Goal: Check status: Check status

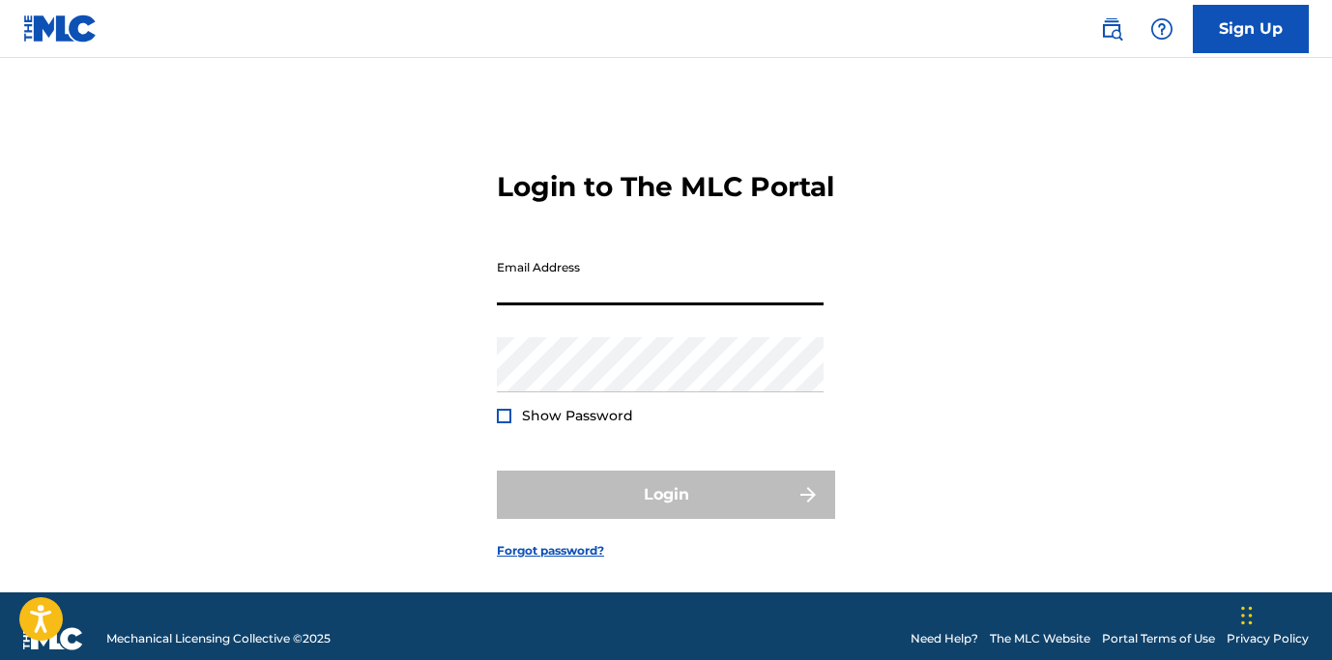
click at [562, 305] on input "Email Address" at bounding box center [660, 277] width 327 height 55
type input "[EMAIL_ADDRESS][DOMAIN_NAME]"
click at [532, 424] on span "Show Password" at bounding box center [577, 415] width 111 height 17
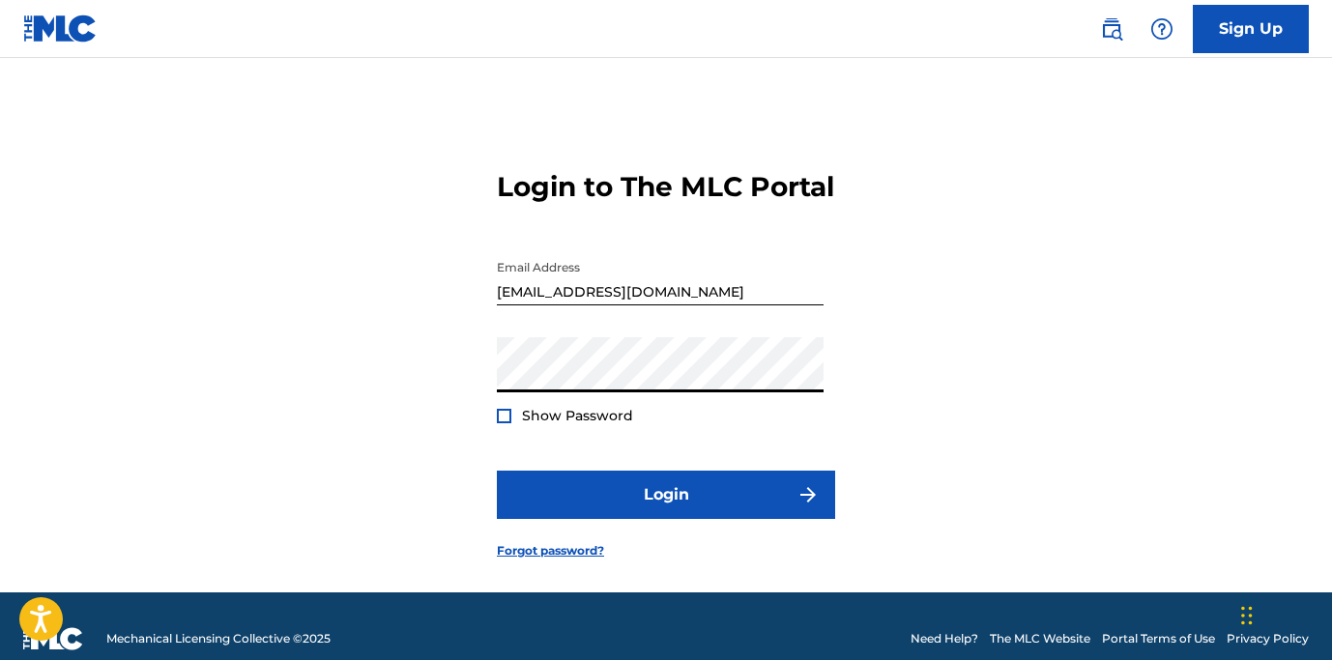
click at [540, 424] on span "Show Password" at bounding box center [577, 415] width 111 height 17
click at [505, 423] on div at bounding box center [504, 416] width 14 height 14
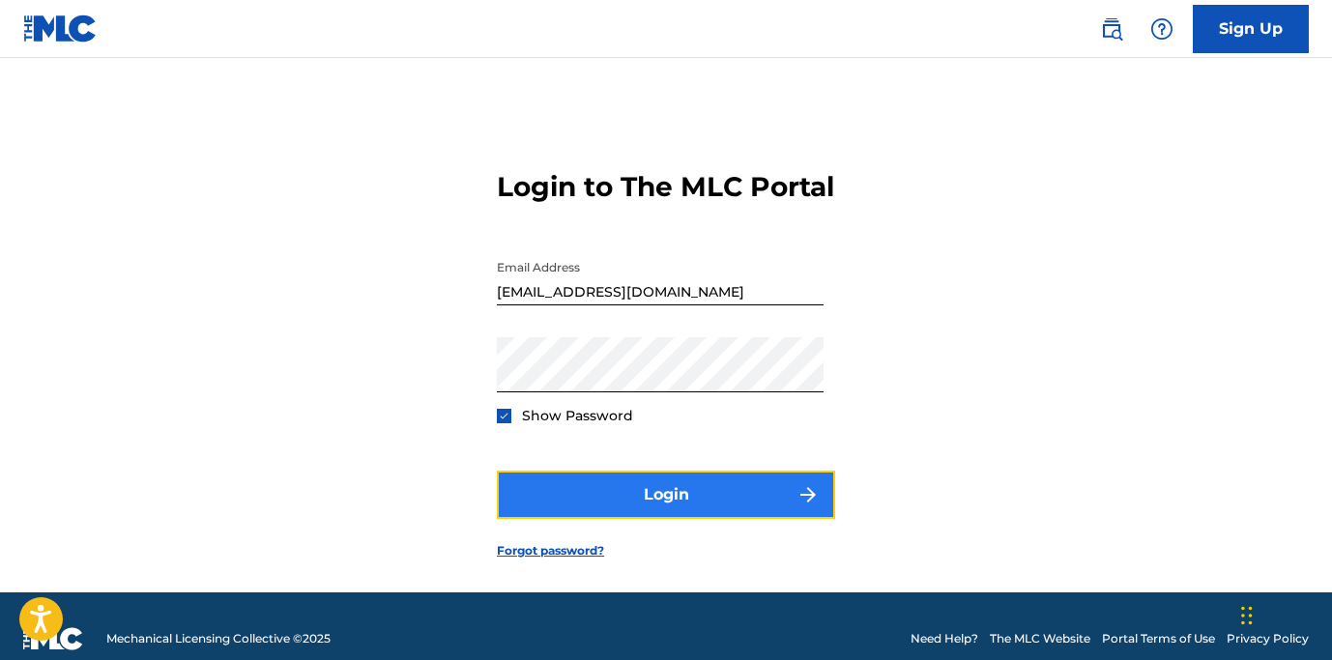
click at [728, 519] on button "Login" at bounding box center [666, 495] width 338 height 48
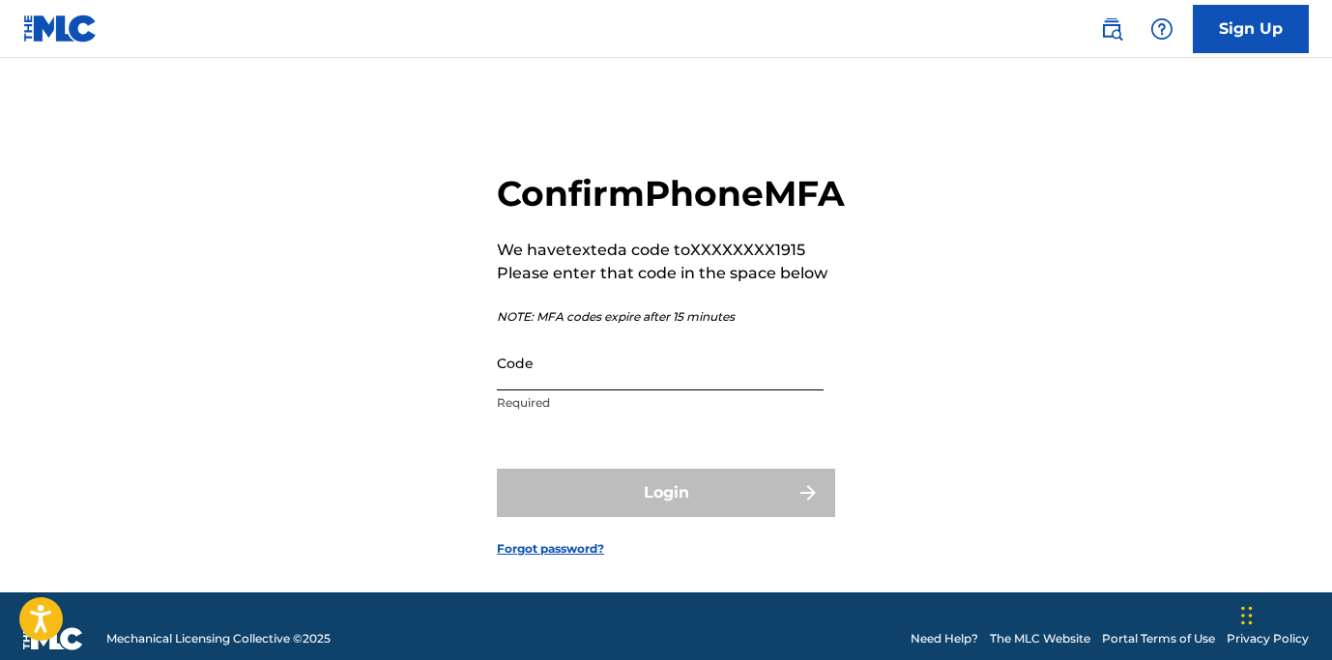
click at [631, 390] on input "Code" at bounding box center [660, 362] width 327 height 55
paste input "306771"
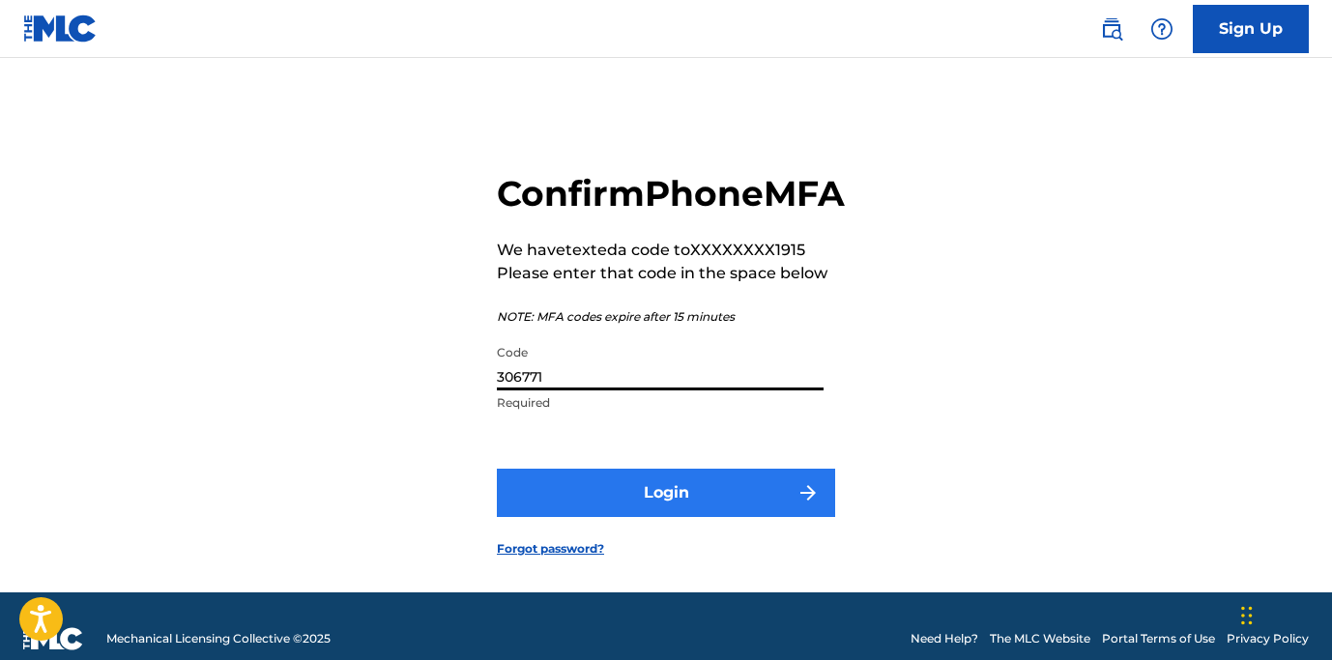
type input "306771"
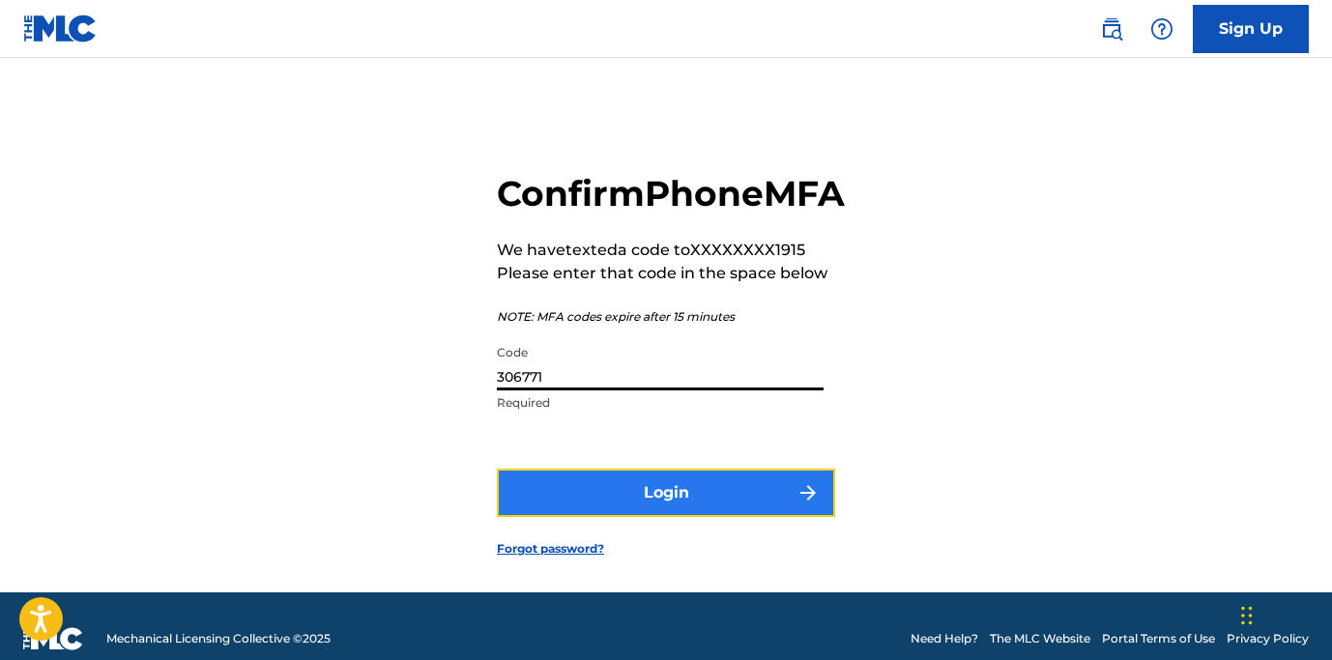
click at [601, 515] on button "Login" at bounding box center [666, 493] width 338 height 48
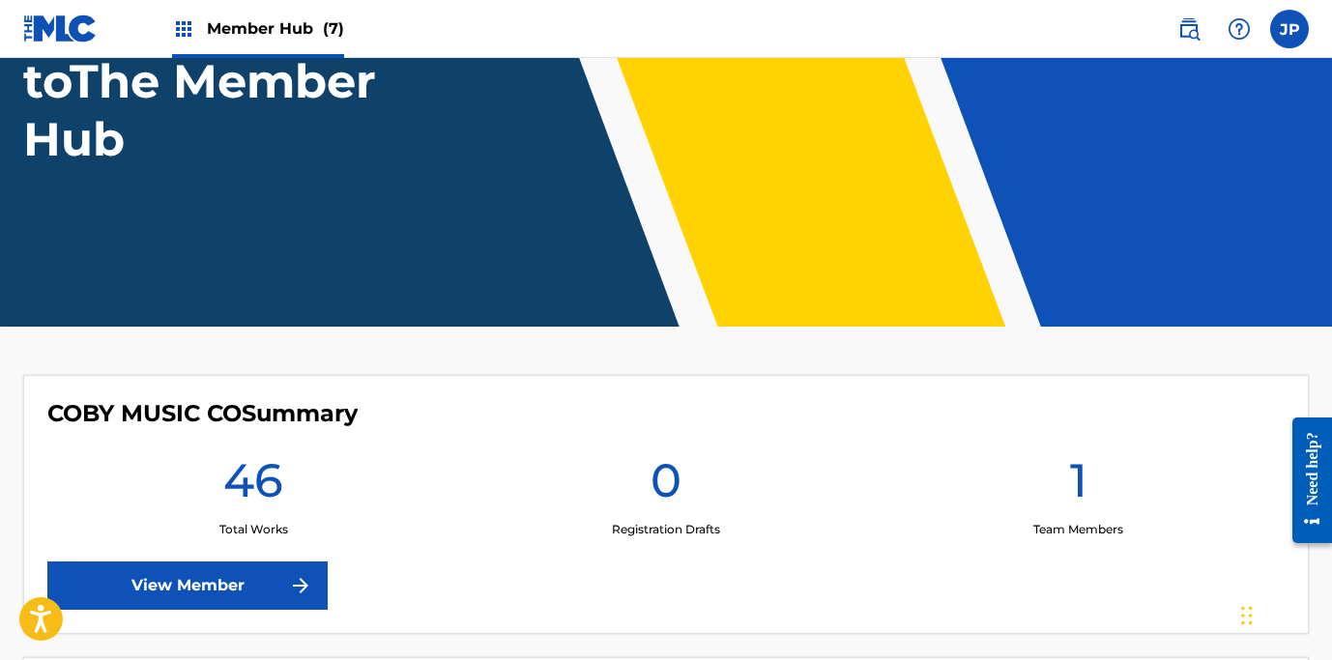
scroll to position [499, 0]
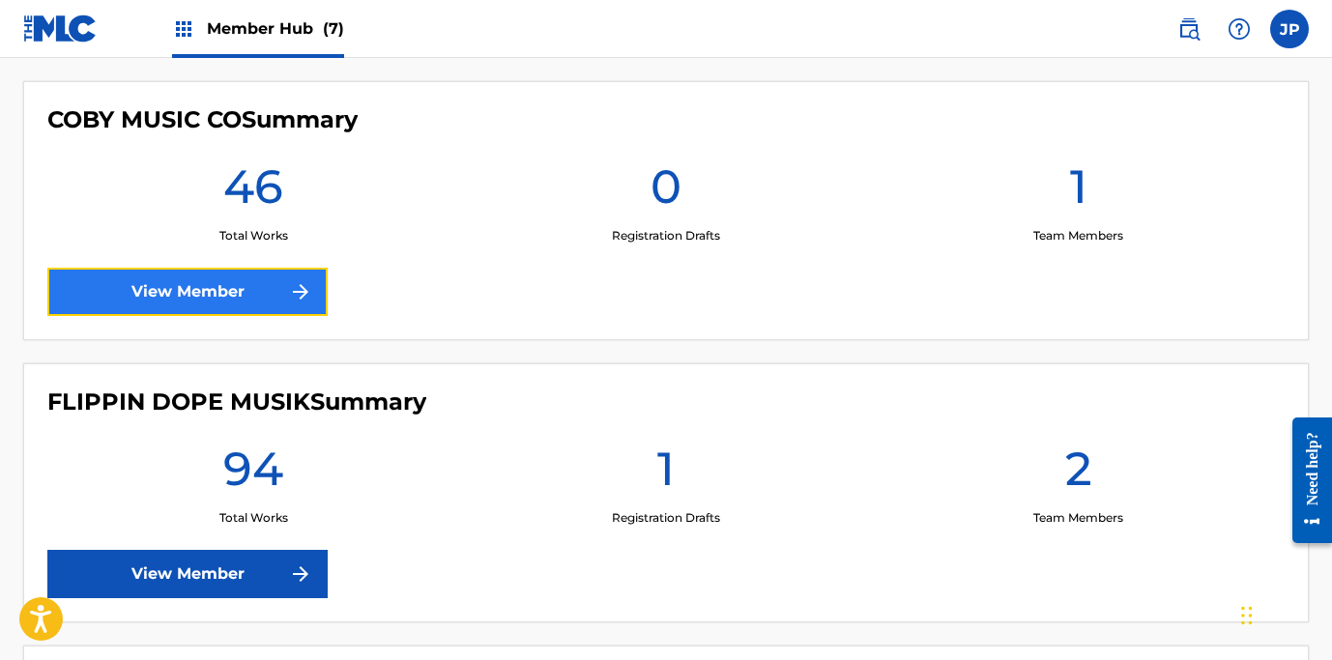
click at [190, 296] on link "View Member" at bounding box center [187, 292] width 280 height 48
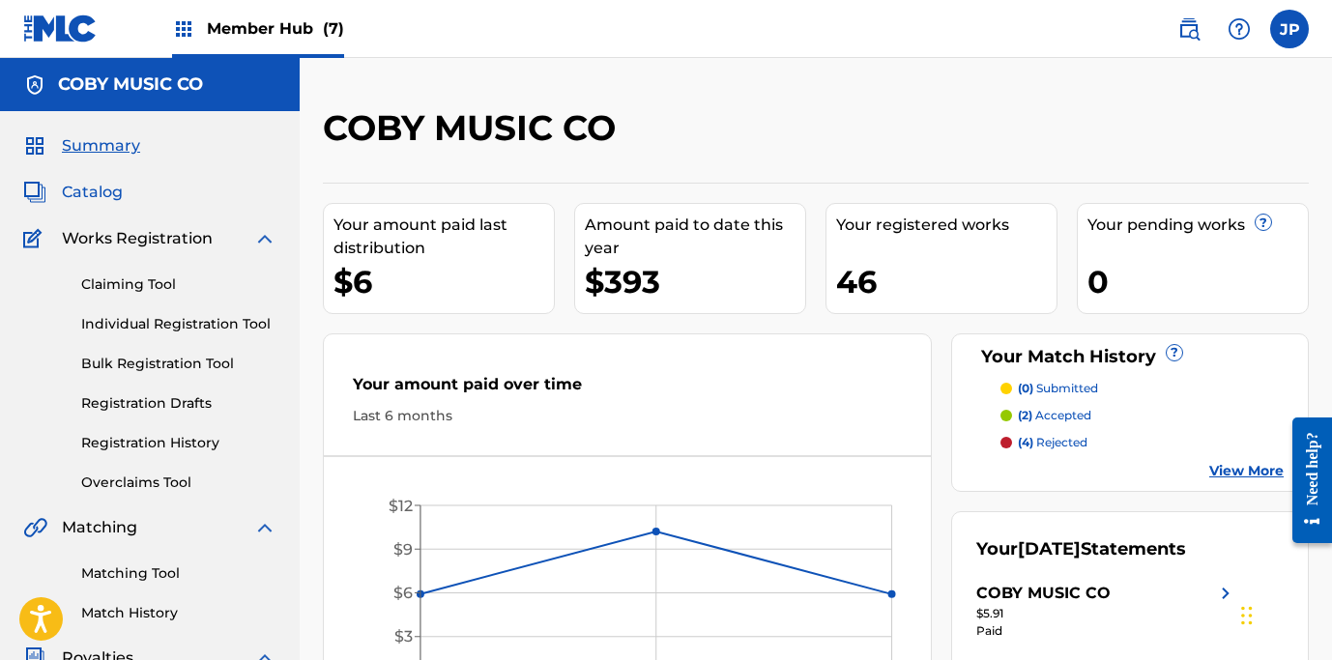
click at [102, 190] on span "Catalog" at bounding box center [92, 192] width 61 height 23
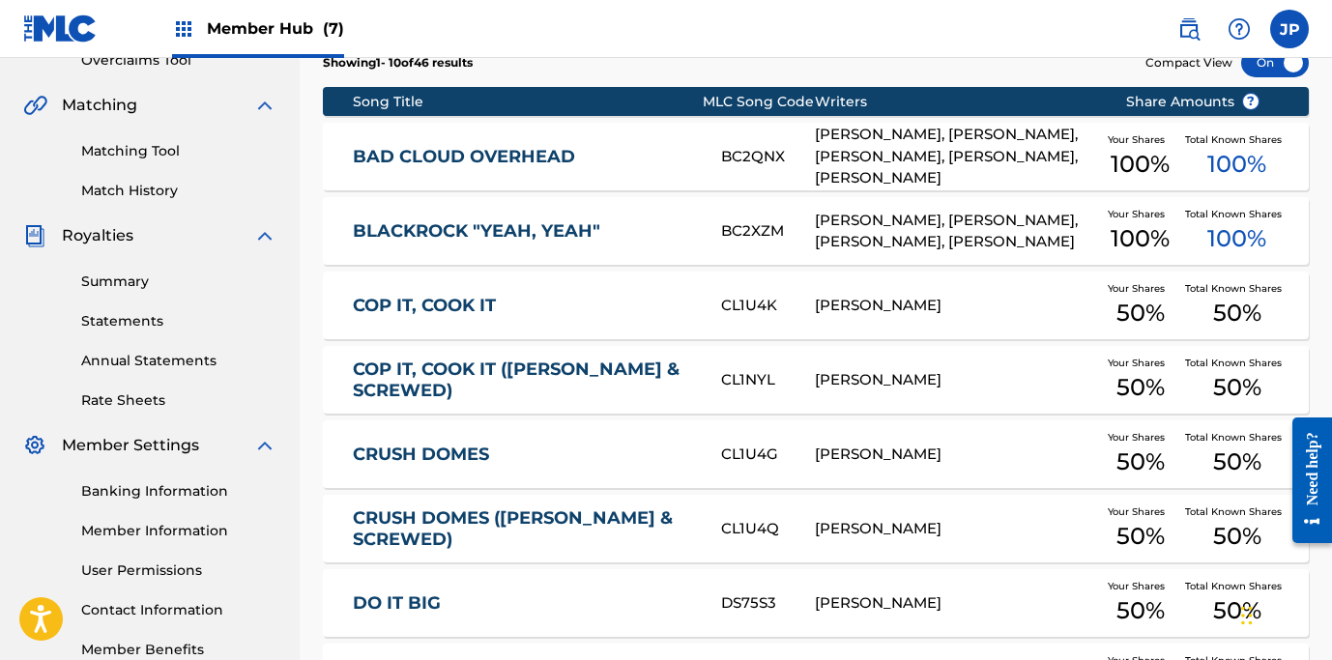
scroll to position [815, 0]
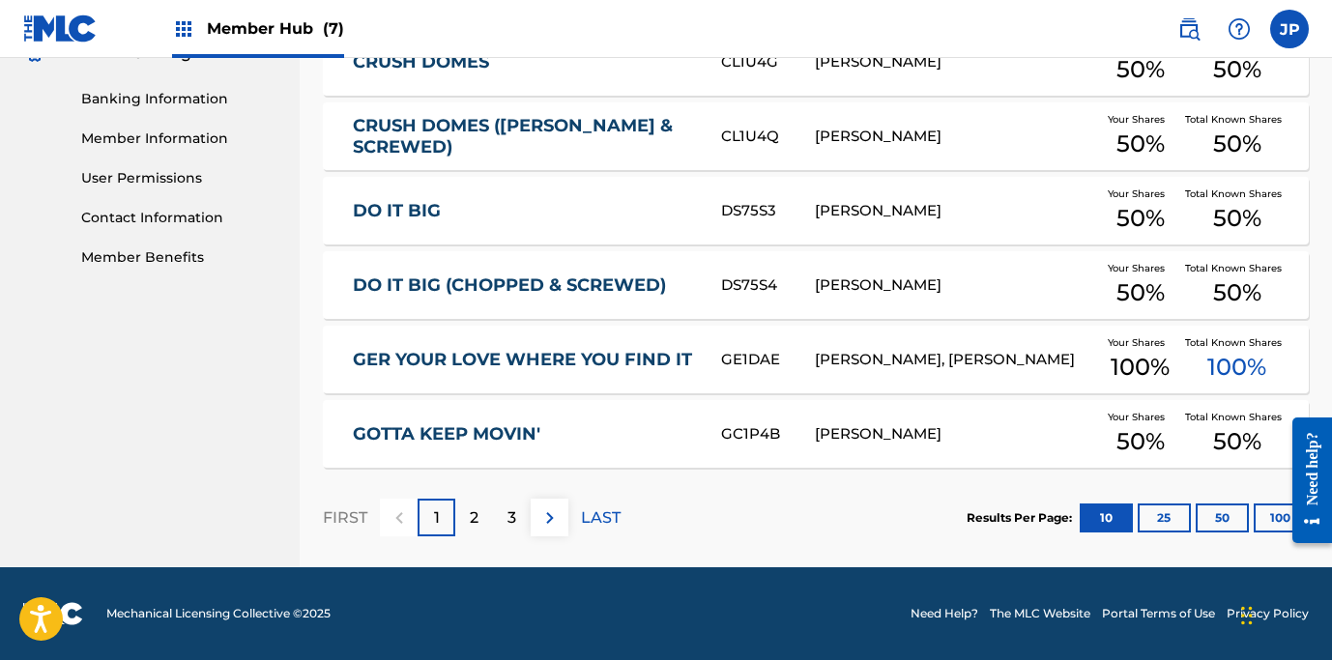
click at [908, 436] on div "[PERSON_NAME]" at bounding box center [955, 434] width 281 height 22
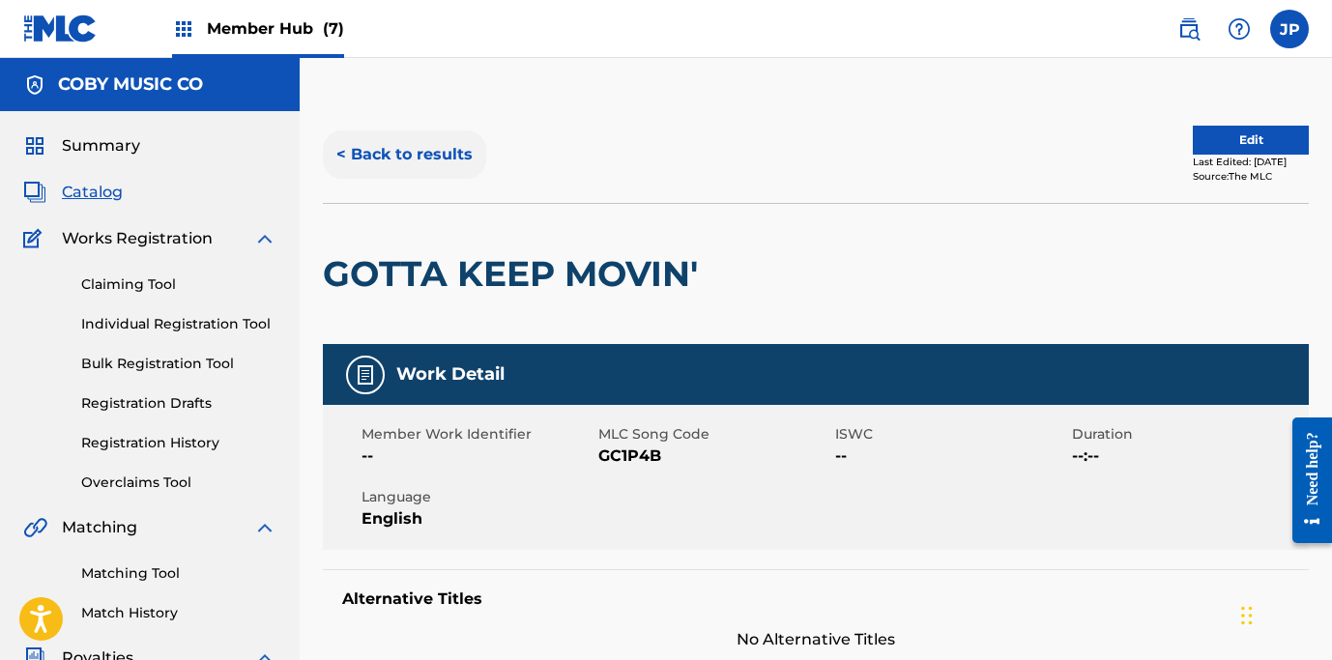
click at [385, 159] on button "< Back to results" at bounding box center [404, 154] width 163 height 48
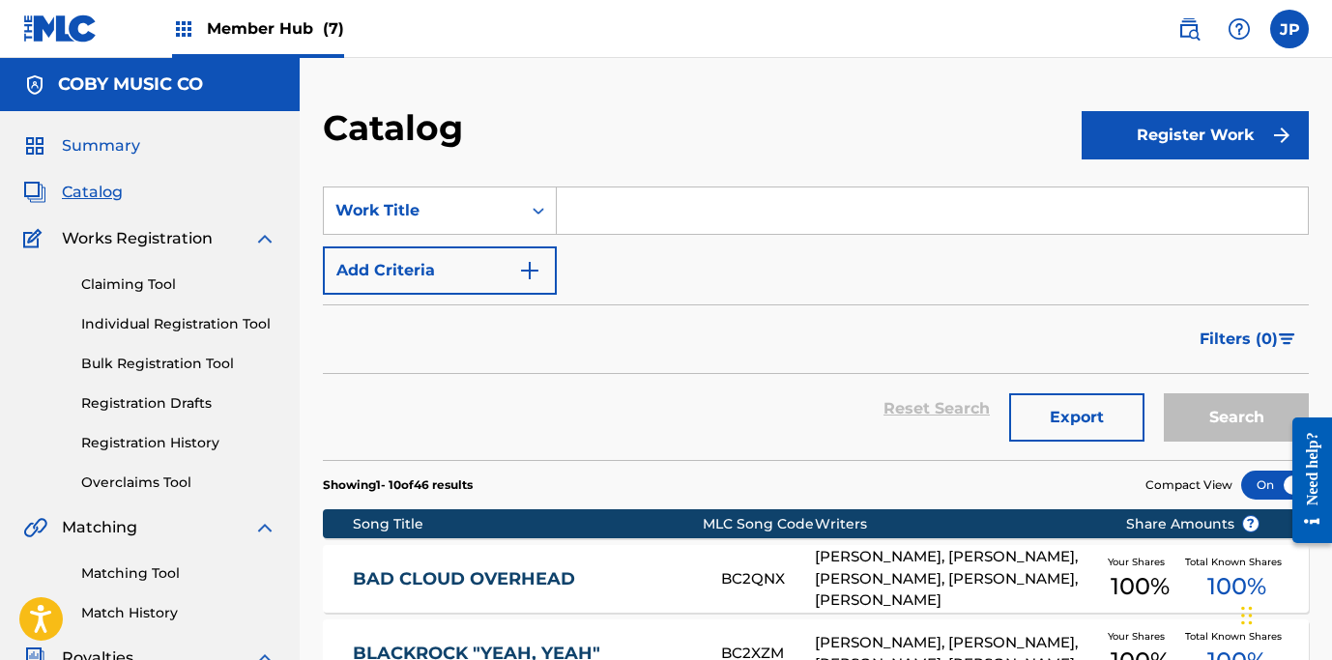
click at [101, 145] on span "Summary" at bounding box center [101, 145] width 78 height 23
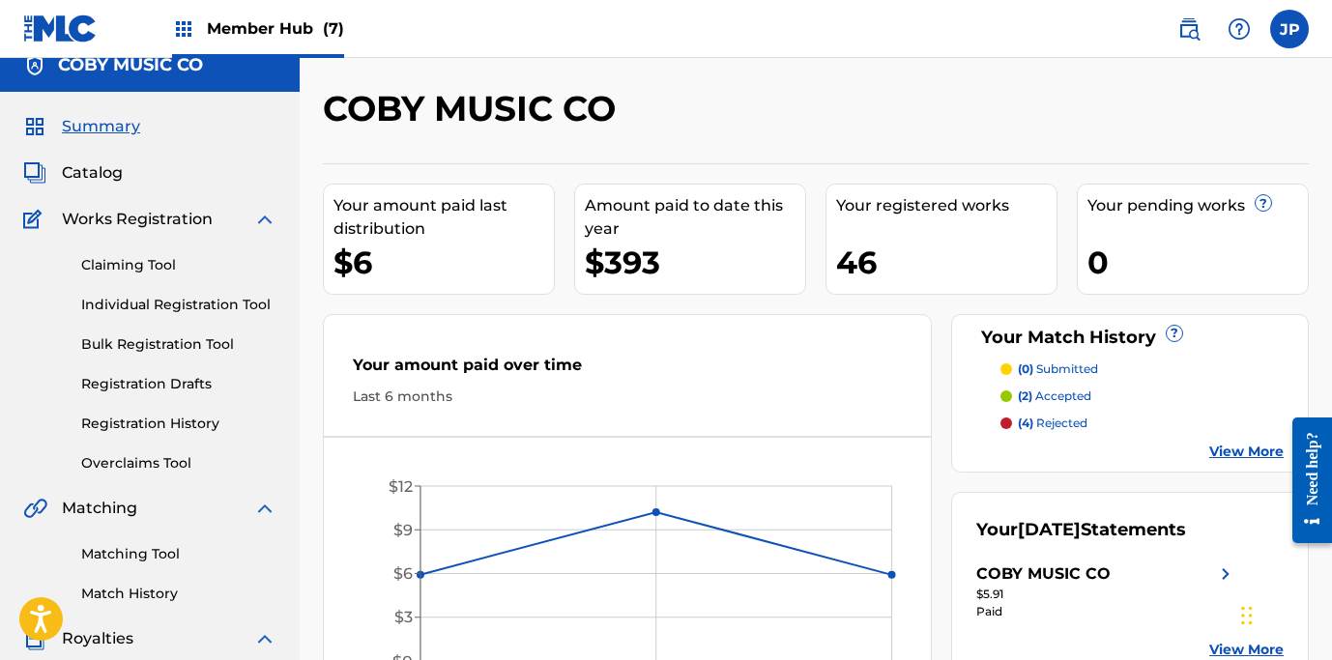
scroll to position [214, 0]
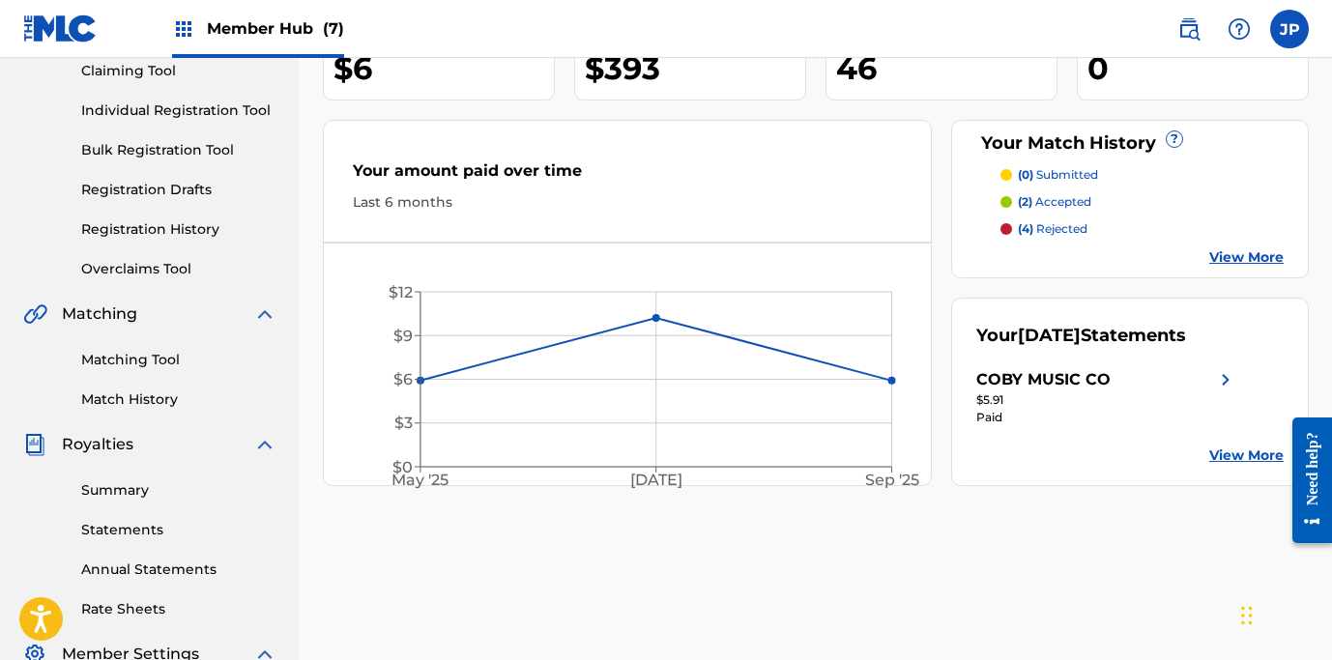
click at [1244, 250] on link "View More" at bounding box center [1246, 257] width 74 height 20
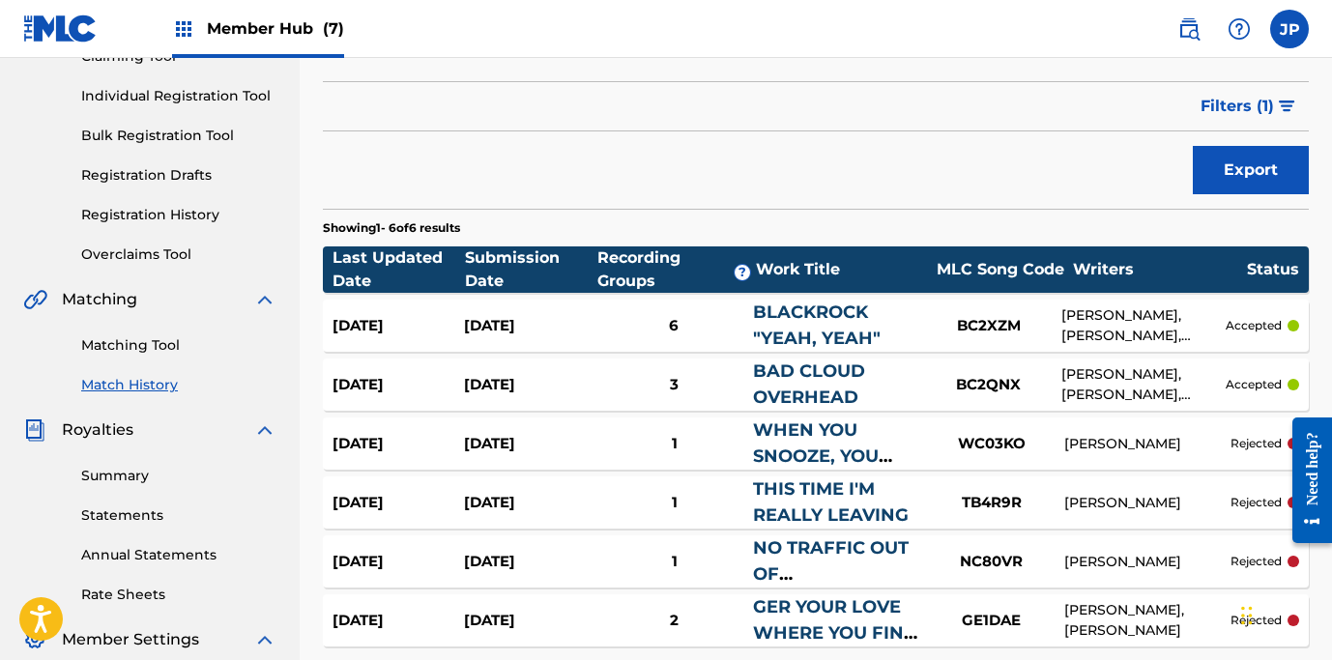
scroll to position [310, 0]
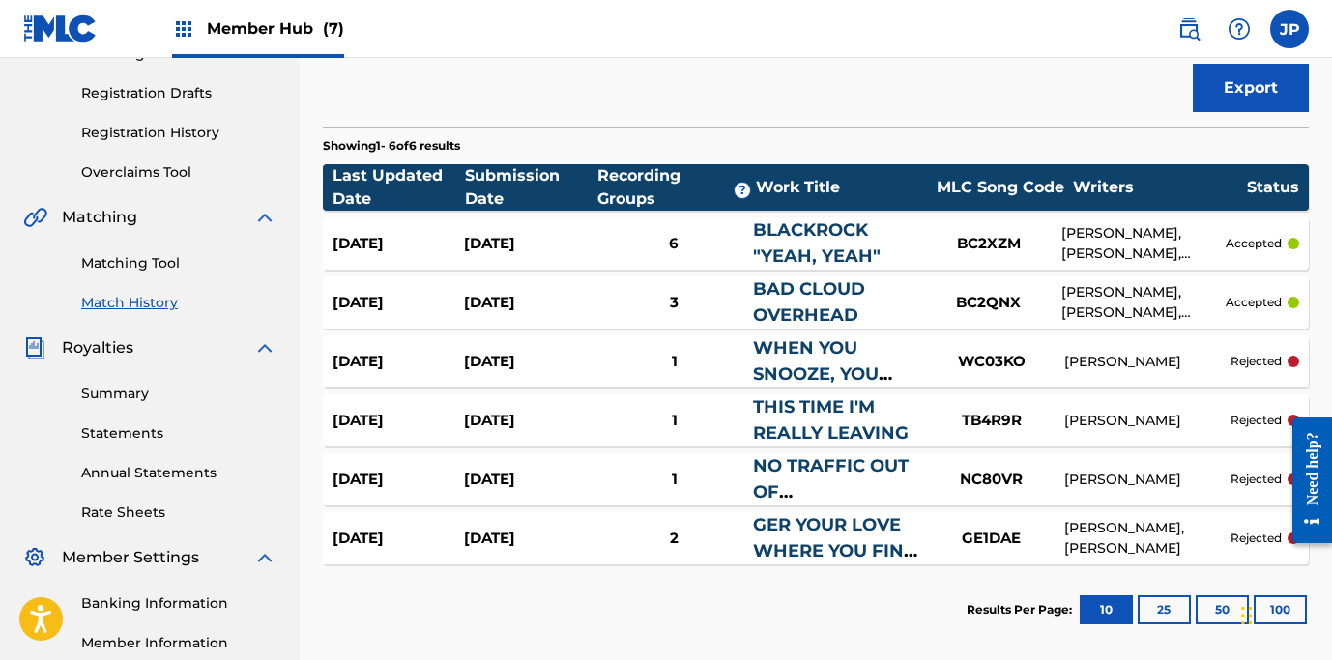
click at [797, 473] on link "NO TRAFFIC OUT OF [GEOGRAPHIC_DATA]" at bounding box center [852, 491] width 198 height 73
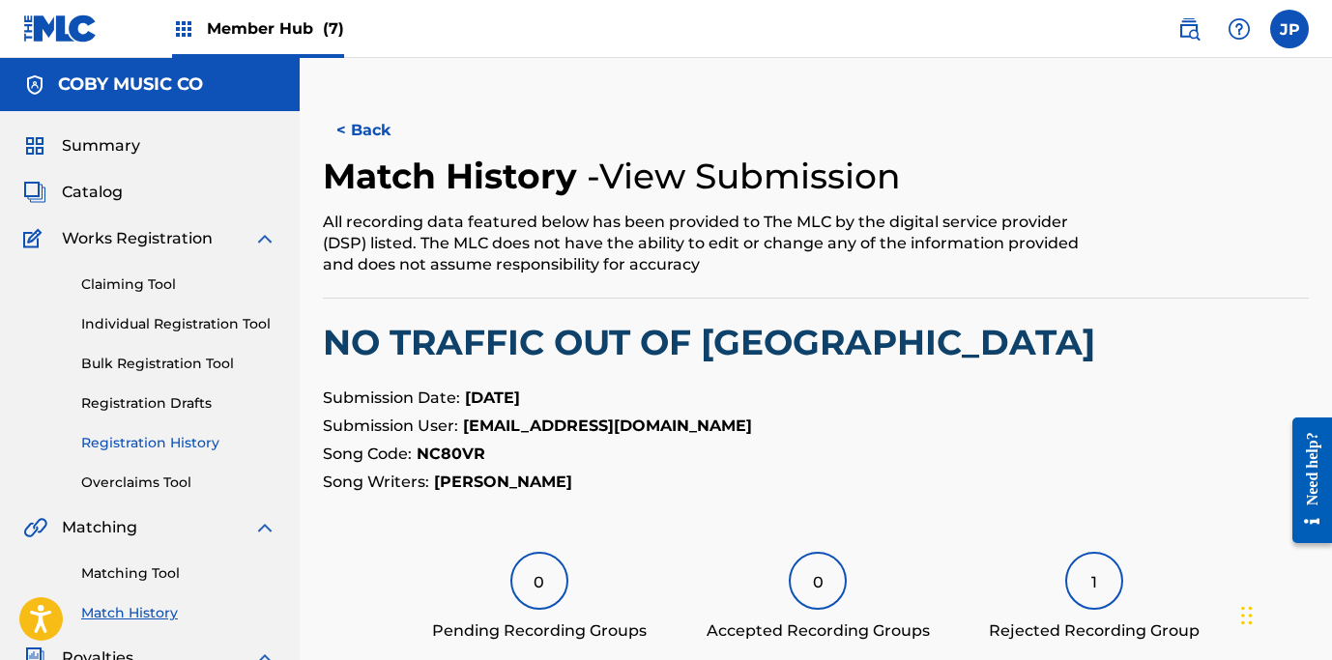
click at [174, 446] on link "Registration History" at bounding box center [178, 443] width 195 height 20
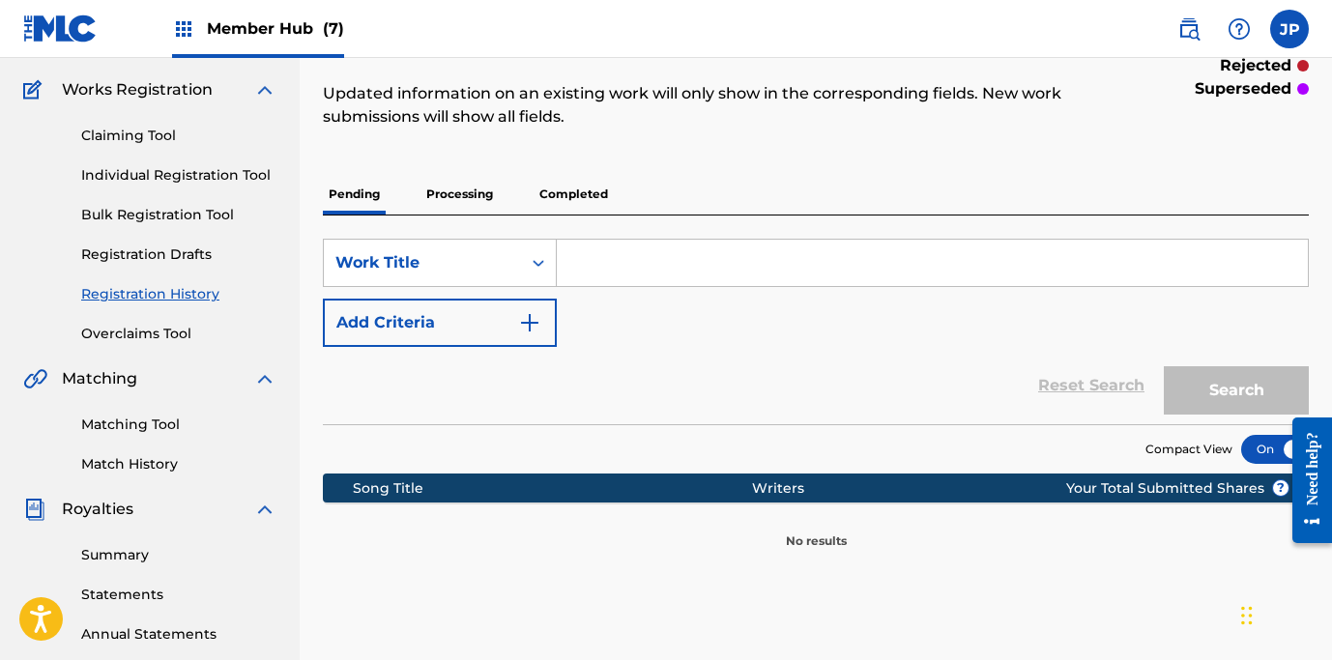
scroll to position [147, 0]
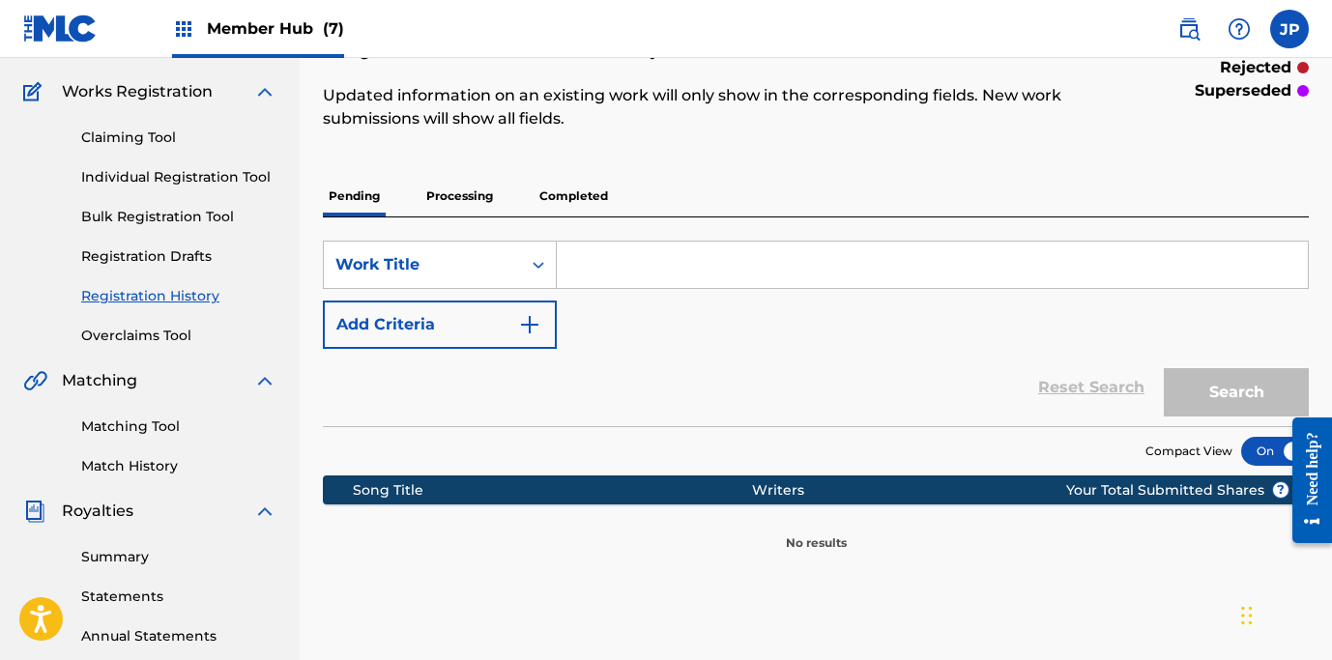
click at [460, 197] on p "Processing" at bounding box center [459, 196] width 78 height 41
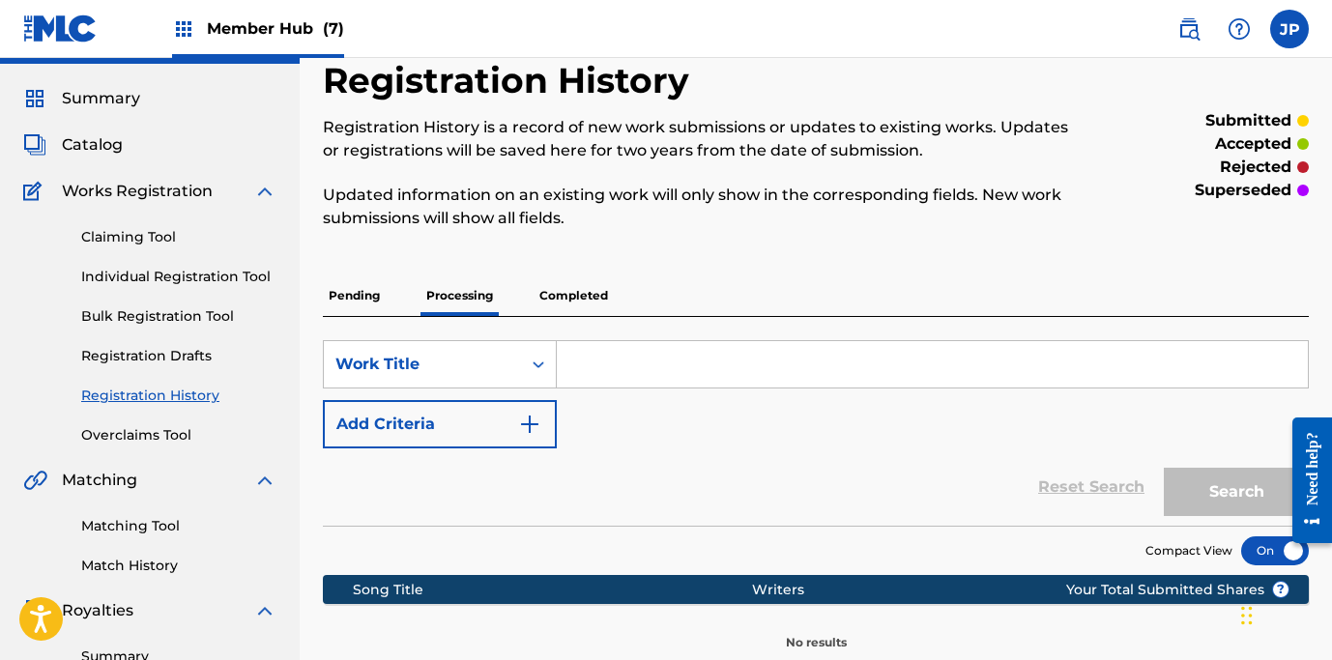
scroll to position [172, 0]
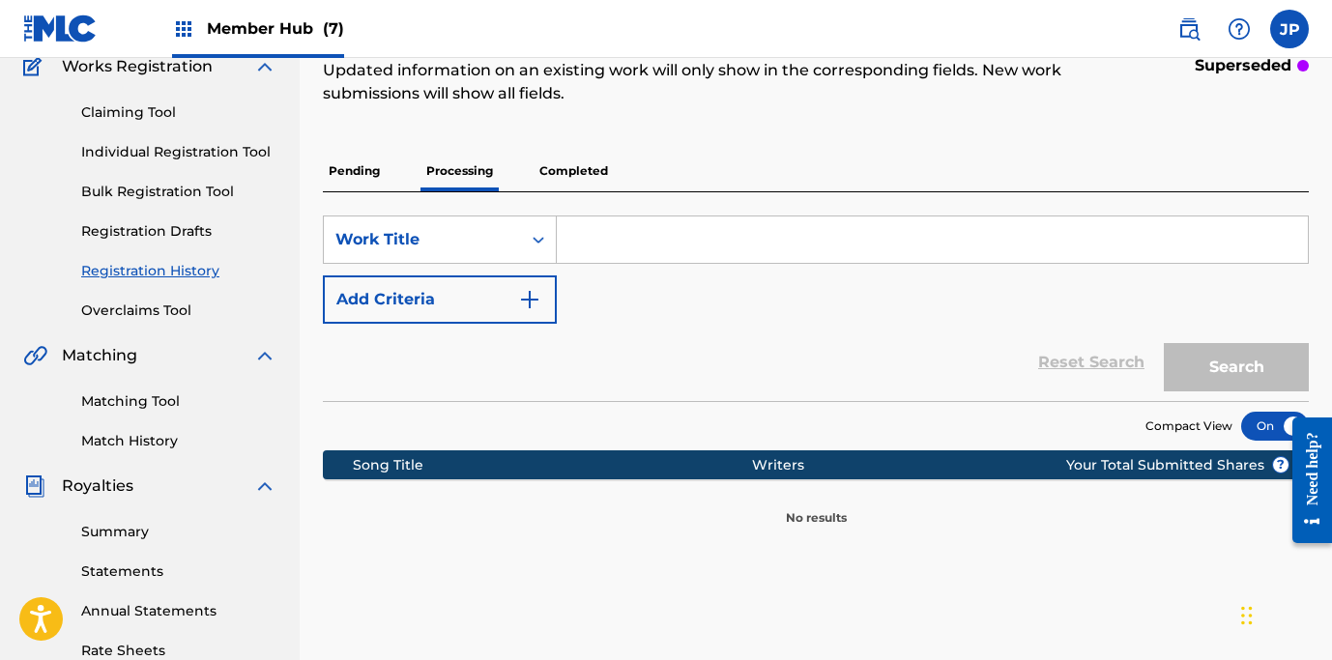
click at [584, 169] on p "Completed" at bounding box center [573, 171] width 80 height 41
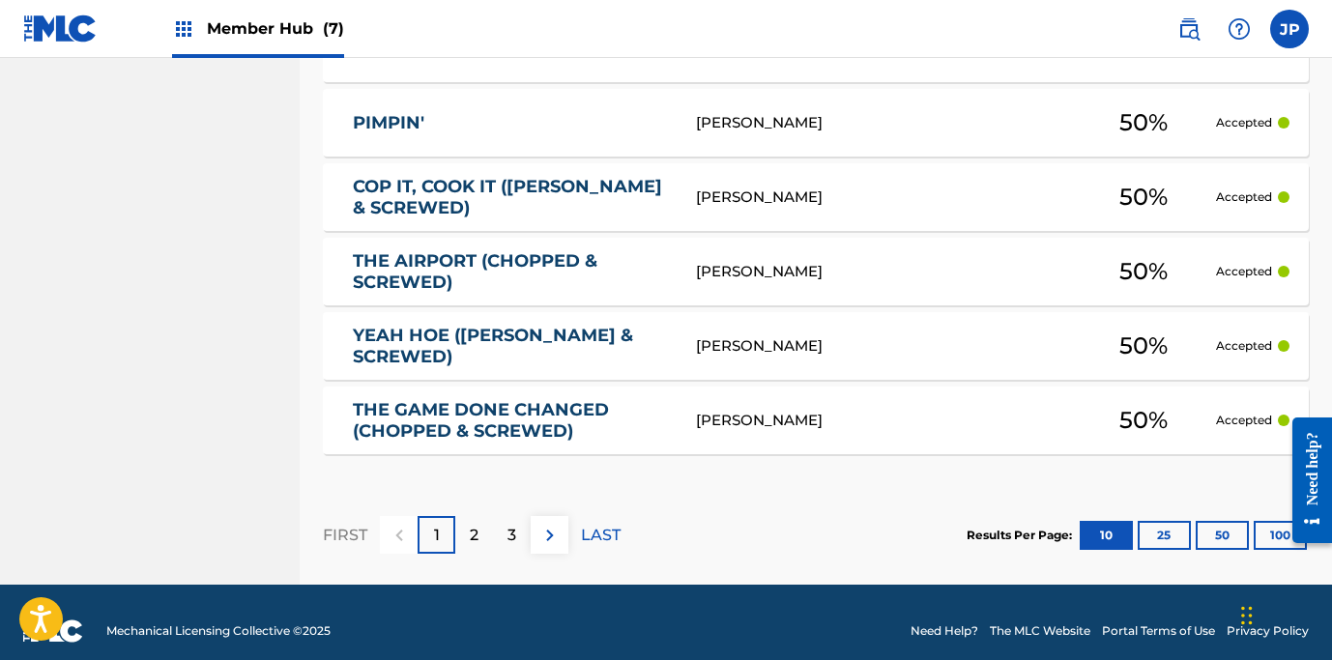
scroll to position [1038, 0]
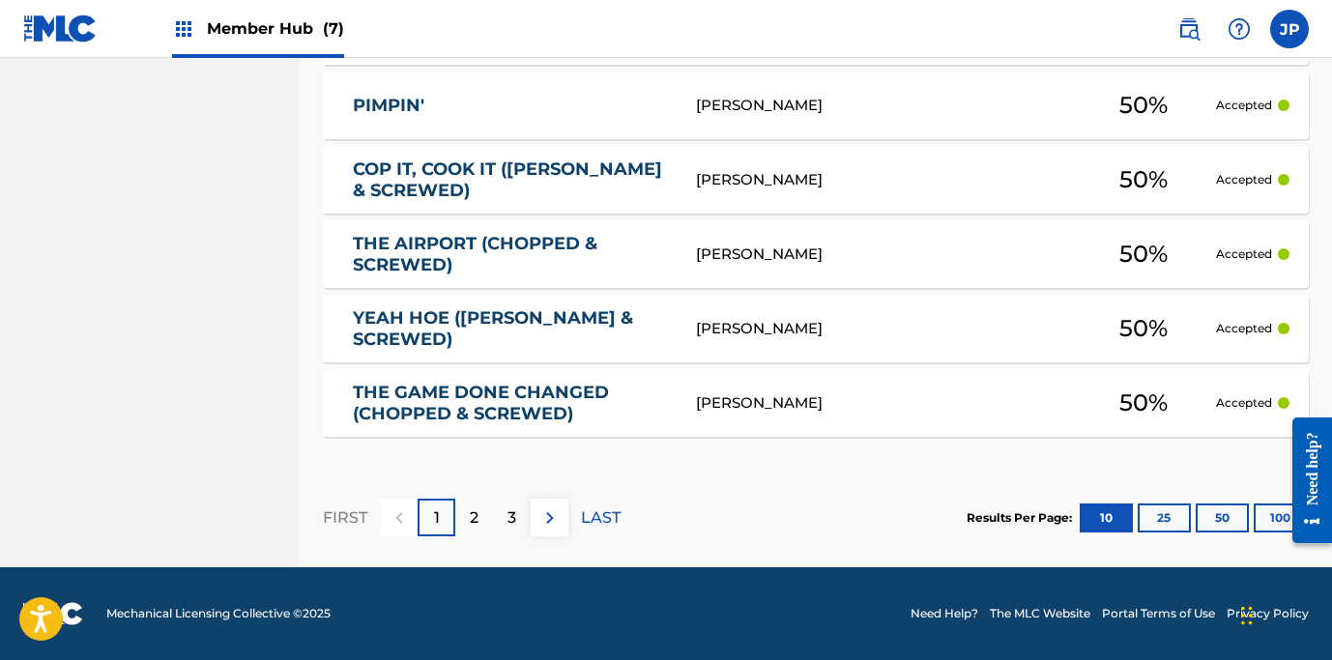
click at [1283, 519] on div at bounding box center [1305, 481] width 54 height 156
click at [1275, 517] on button "100" at bounding box center [1280, 518] width 53 height 29
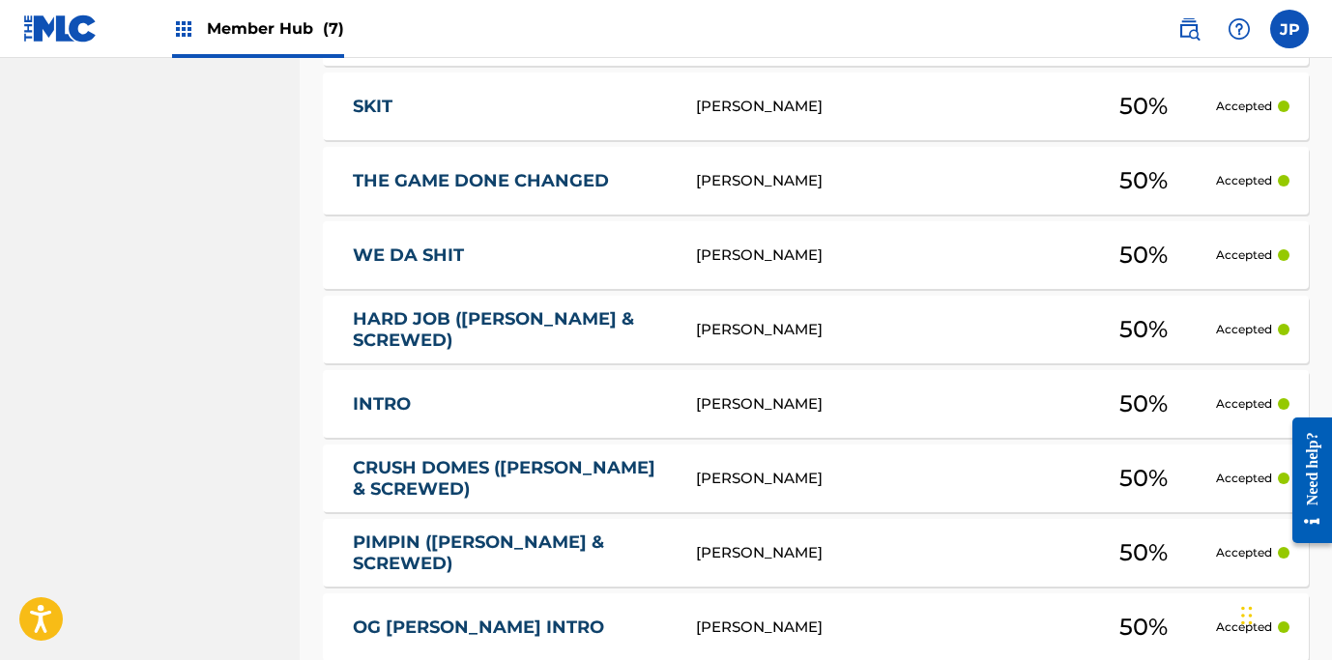
scroll to position [2925, 0]
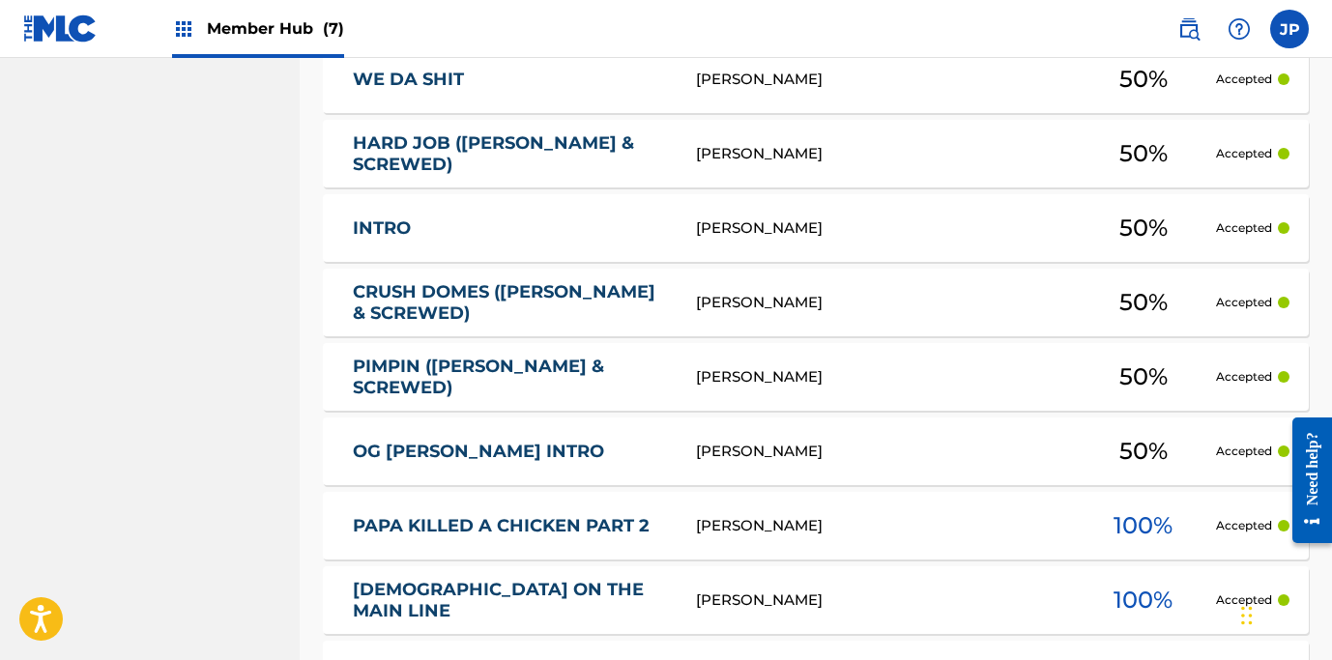
click at [743, 303] on div "[PERSON_NAME]" at bounding box center [883, 303] width 375 height 22
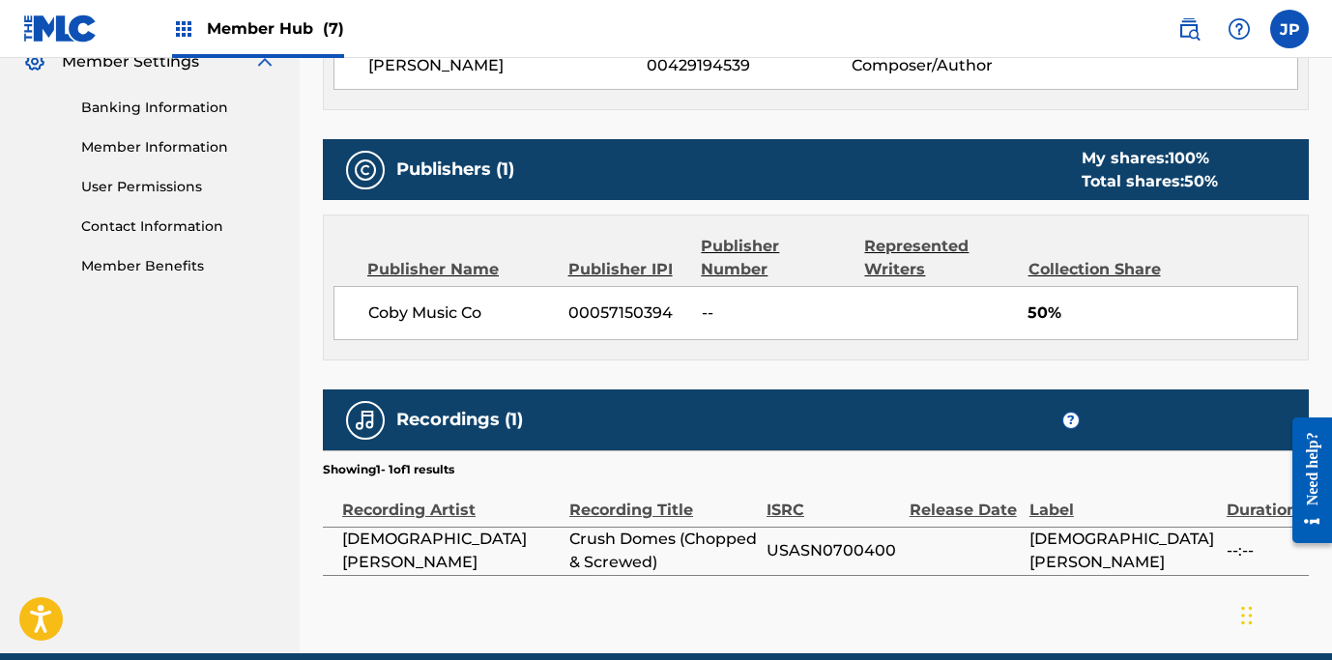
scroll to position [810, 0]
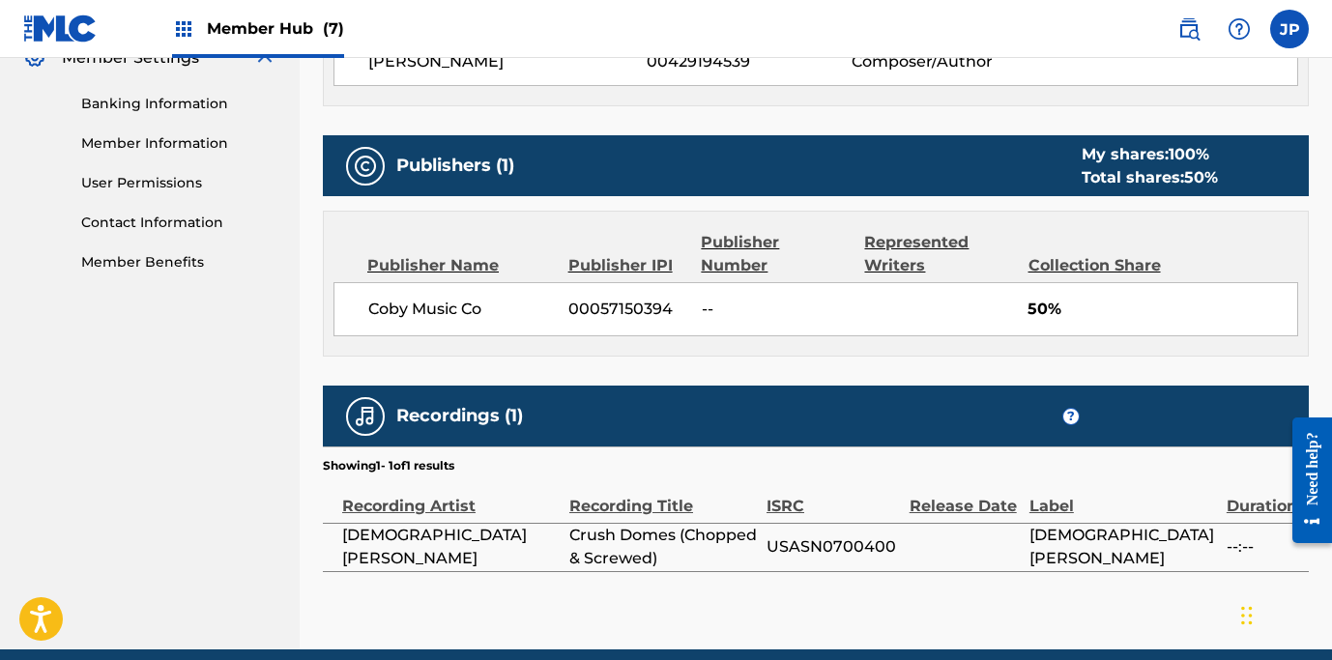
click at [1162, 166] on div "Total shares: 50 %" at bounding box center [1149, 177] width 136 height 23
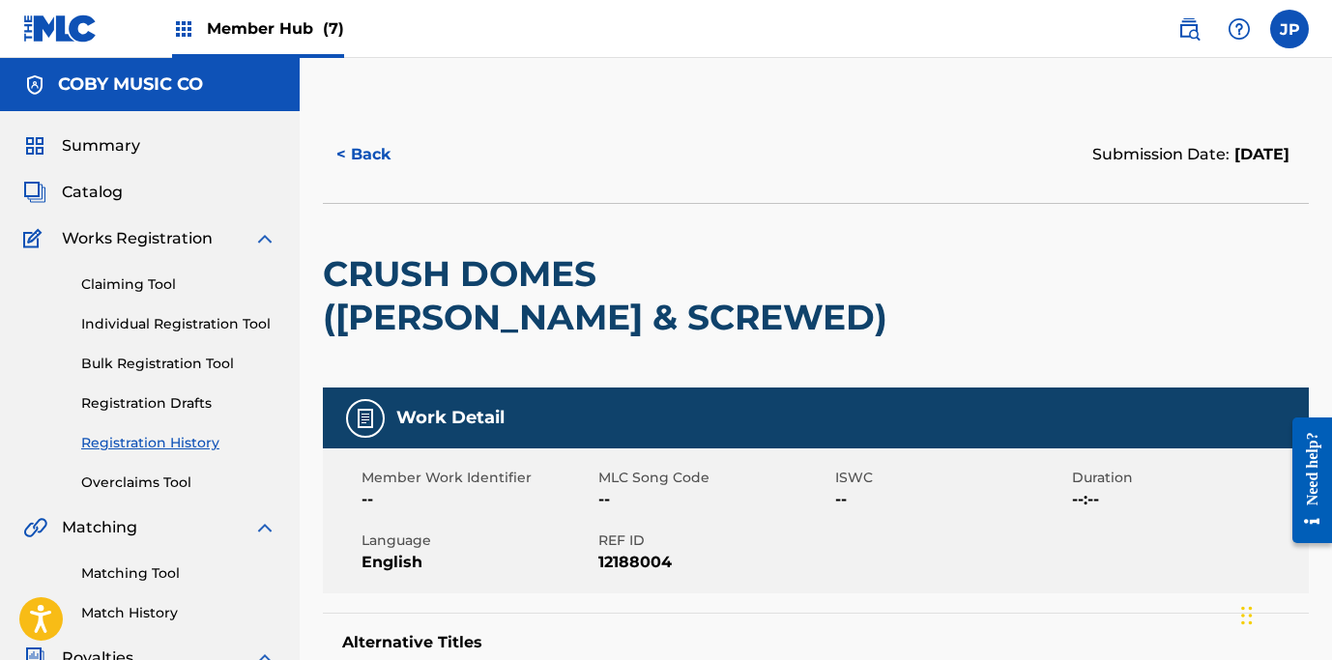
scroll to position [0, 0]
